Goal: Task Accomplishment & Management: Use online tool/utility

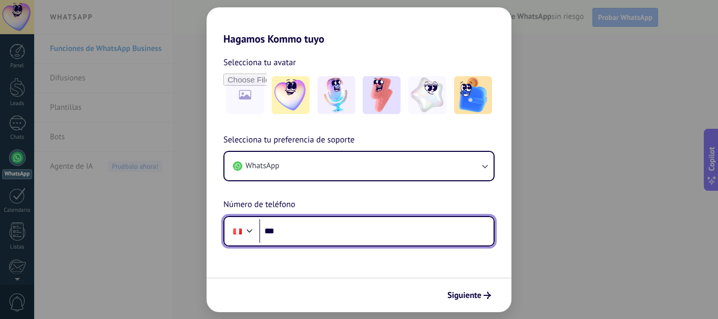
click at [293, 232] on input "***" at bounding box center [376, 231] width 235 height 24
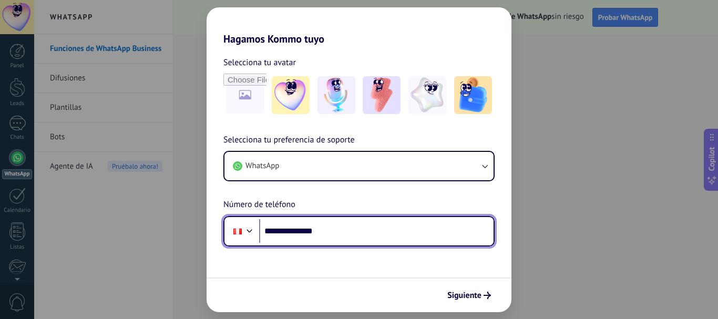
type input "**********"
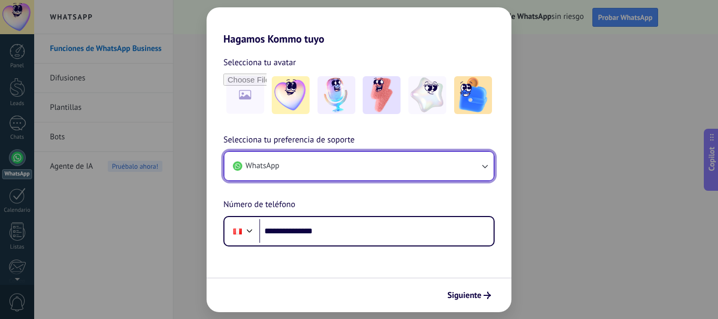
click at [322, 164] on button "WhatsApp" at bounding box center [359, 166] width 269 height 28
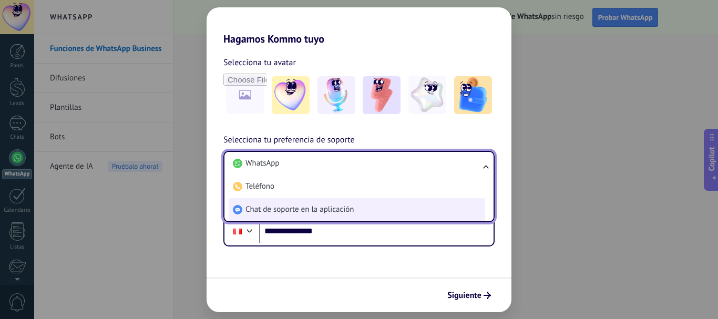
click at [313, 206] on span "Chat de soporte en la aplicación" at bounding box center [300, 210] width 108 height 11
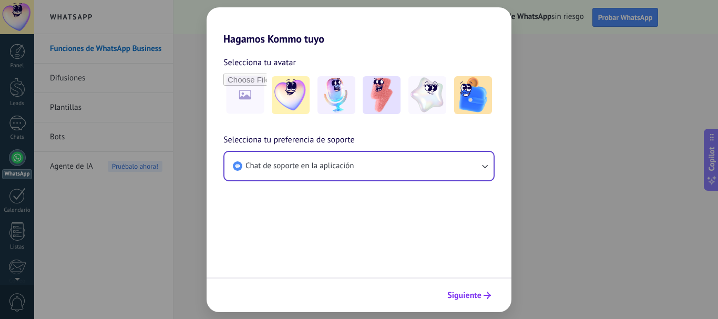
click at [477, 294] on span "Siguiente" at bounding box center [465, 295] width 34 height 7
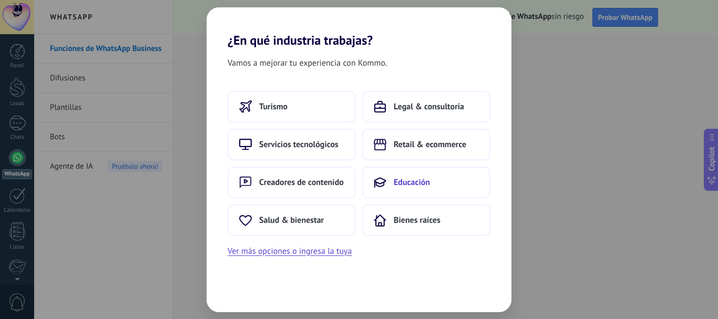
click at [421, 186] on span "Educación" at bounding box center [412, 182] width 36 height 11
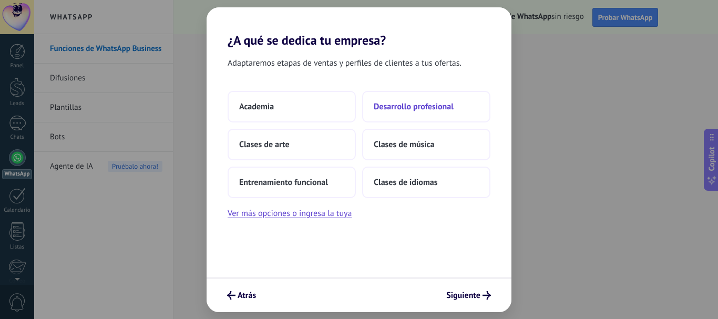
click at [402, 105] on span "Desarrollo profesional" at bounding box center [414, 107] width 80 height 11
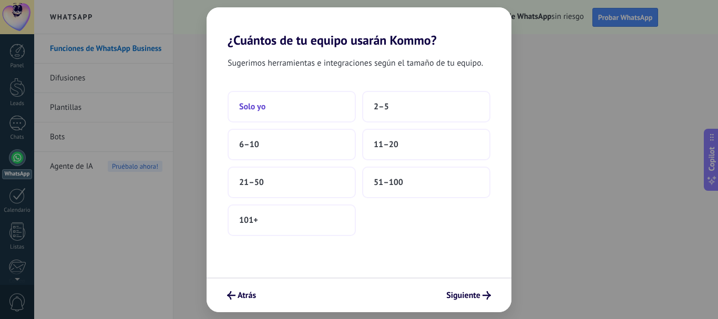
click at [271, 108] on button "Solo yo" at bounding box center [292, 107] width 128 height 32
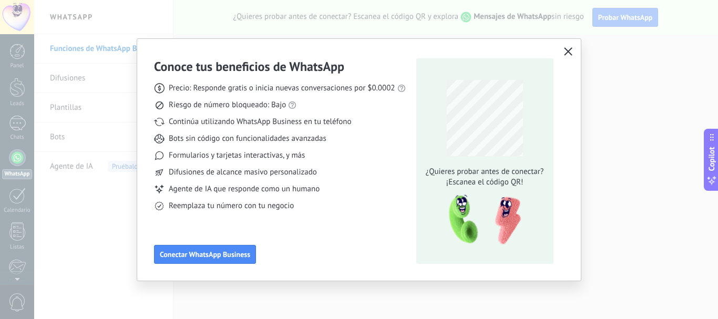
click at [564, 54] on icon "button" at bounding box center [568, 51] width 8 height 8
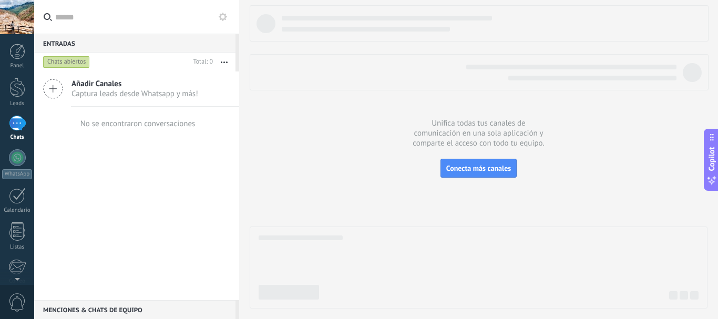
click at [220, 63] on button "button" at bounding box center [224, 62] width 23 height 19
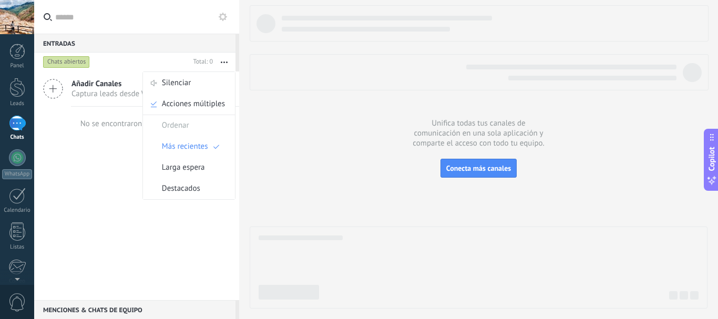
click at [88, 173] on div "Añadir Canales Captura leads desde Whatsapp y más! No se encontraron conversaci…" at bounding box center [136, 186] width 205 height 229
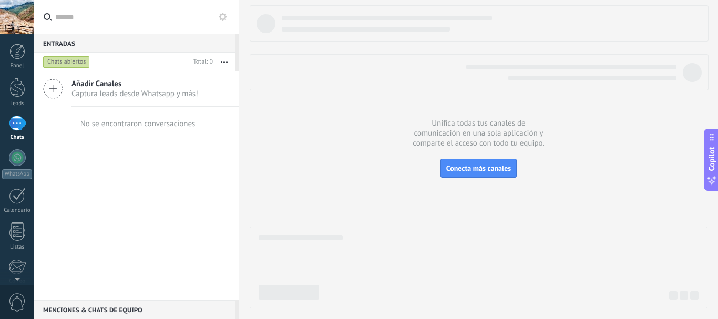
click at [56, 85] on icon at bounding box center [53, 89] width 20 height 20
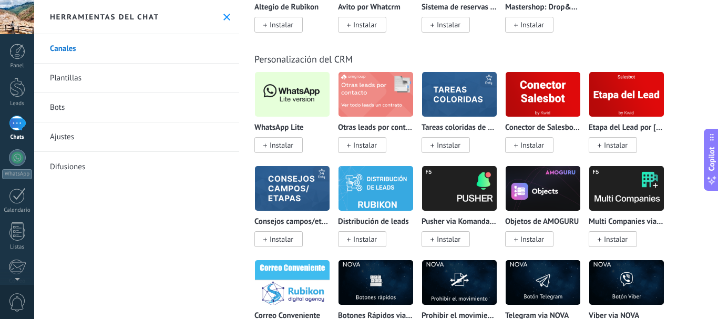
scroll to position [2577, 0]
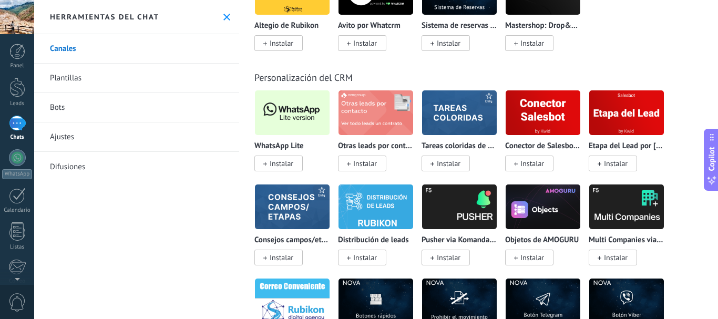
click at [288, 165] on span "Instalar" at bounding box center [282, 163] width 24 height 9
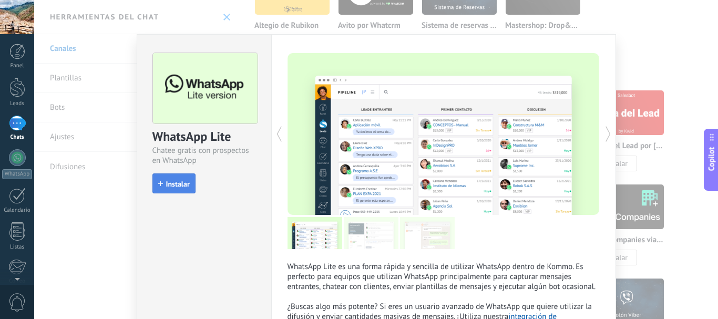
click at [175, 181] on span "Instalar" at bounding box center [178, 183] width 24 height 7
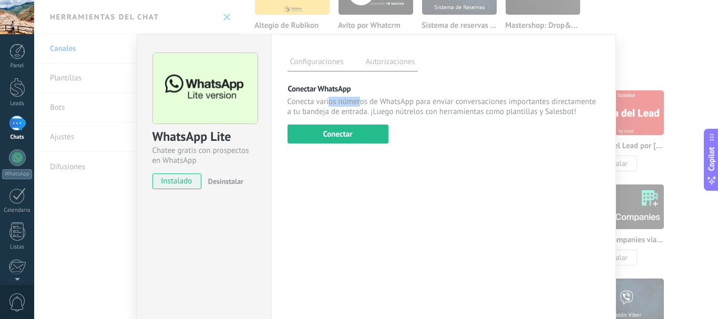
drag, startPoint x: 328, startPoint y: 102, endPoint x: 375, endPoint y: 102, distance: 47.3
click at [359, 102] on p "Conecta varios números de WhatsApp para enviar conversaciones importantes direc…" at bounding box center [444, 107] width 312 height 20
click at [375, 102] on p "Conecta varios números de WhatsApp para enviar conversaciones importantes direc…" at bounding box center [444, 107] width 312 height 20
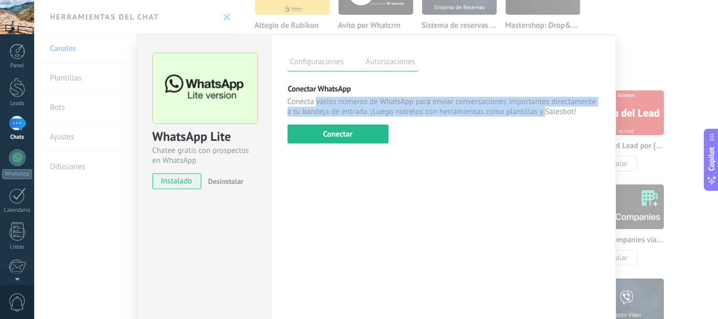
drag, startPoint x: 544, startPoint y: 114, endPoint x: 315, endPoint y: 104, distance: 230.1
click at [315, 104] on p "Conecta varios números de WhatsApp para enviar conversaciones importantes direc…" at bounding box center [444, 107] width 312 height 20
click at [329, 104] on p "Conecta varios números de WhatsApp para enviar conversaciones importantes direc…" at bounding box center [444, 107] width 312 height 20
drag, startPoint x: 310, startPoint y: 104, endPoint x: 408, endPoint y: 108, distance: 97.9
click at [393, 108] on p "Conecta varios números de WhatsApp para enviar conversaciones importantes direc…" at bounding box center [444, 107] width 312 height 20
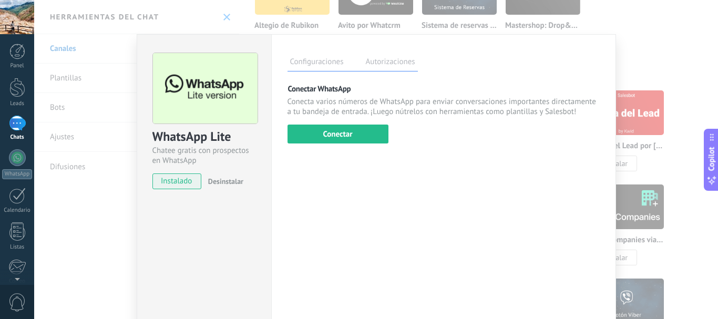
click at [409, 108] on p "Conecta varios números de WhatsApp para enviar conversaciones importantes direc…" at bounding box center [444, 107] width 312 height 20
drag, startPoint x: 327, startPoint y: 106, endPoint x: 400, endPoint y: 111, distance: 73.8
click at [331, 106] on p "Conecta varios números de WhatsApp para enviar conversaciones importantes direc…" at bounding box center [444, 107] width 312 height 20
click at [409, 113] on p "Conecta varios números de WhatsApp para enviar conversaciones importantes direc…" at bounding box center [444, 107] width 312 height 20
